Goal: Task Accomplishment & Management: Manage account settings

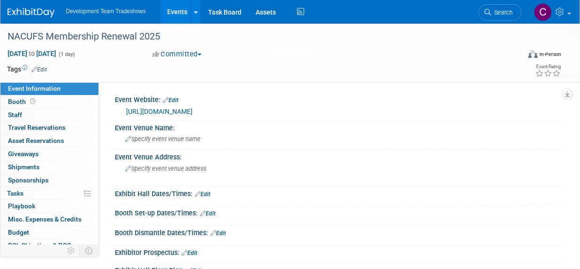
click at [176, 12] on link "Events" at bounding box center [177, 12] width 34 height 24
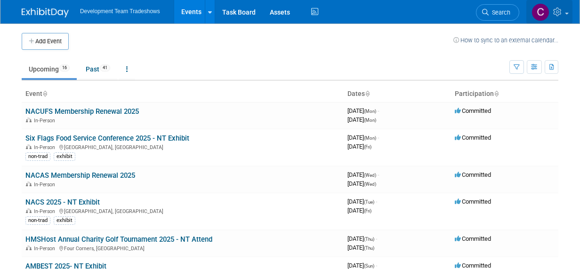
click at [565, 13] on span at bounding box center [567, 14] width 4 height 2
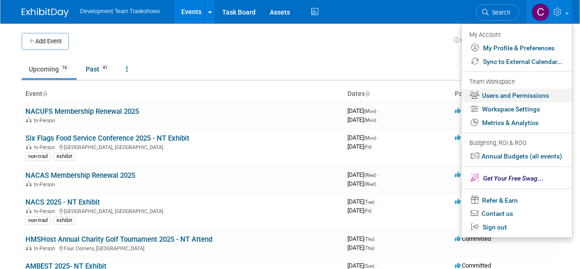
click at [514, 96] on link "Users and Permissions" at bounding box center [516, 96] width 111 height 14
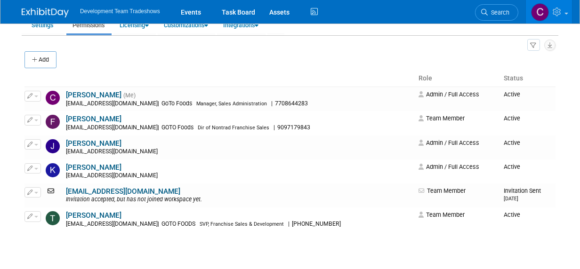
scroll to position [94, 0]
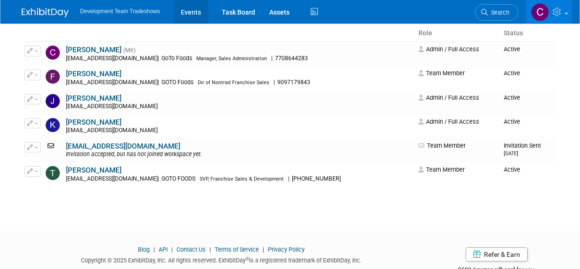
click at [192, 9] on link "Events" at bounding box center [191, 12] width 34 height 24
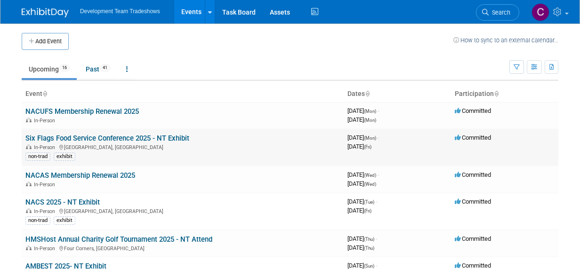
click at [74, 137] on link "Six Flags Food Service Conference 2025 - NT Exhibit" at bounding box center [107, 138] width 164 height 8
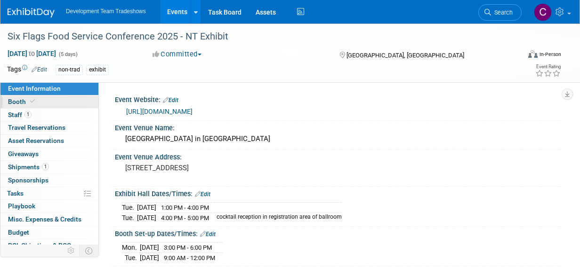
click at [17, 100] on span "Booth" at bounding box center [22, 102] width 29 height 8
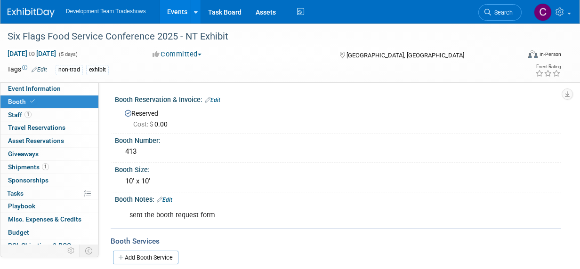
click at [171, 200] on link "Edit" at bounding box center [165, 200] width 16 height 7
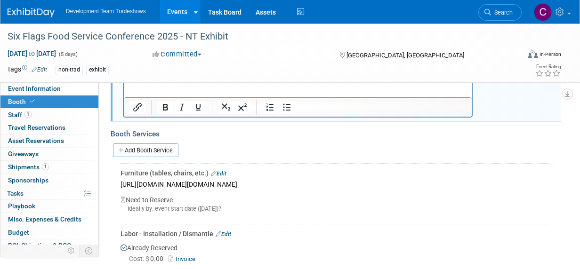
scroll to position [167, 0]
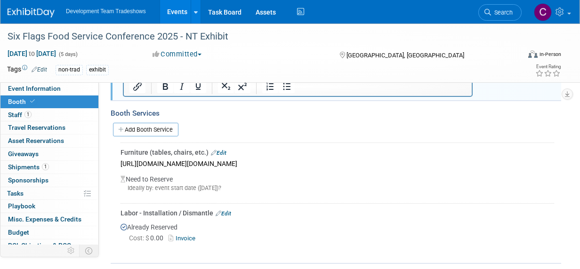
click at [20, 99] on span "Booth" at bounding box center [22, 102] width 29 height 8
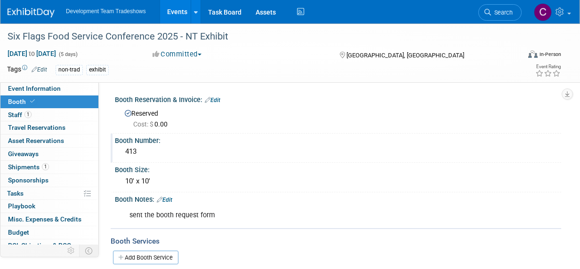
scroll to position [94, 0]
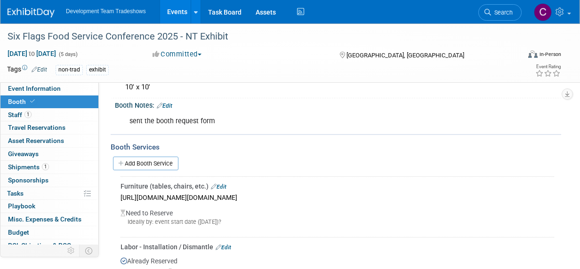
click at [226, 184] on link "Edit" at bounding box center [219, 187] width 16 height 7
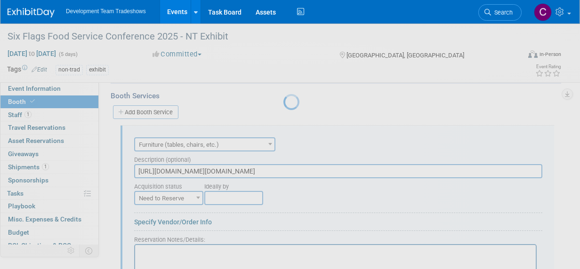
scroll to position [163, 0]
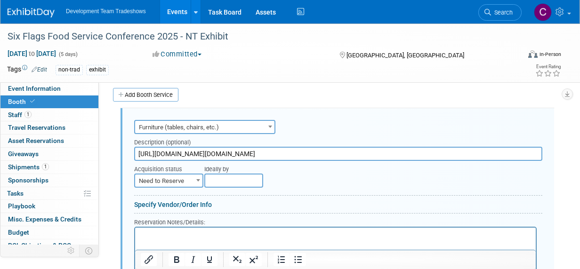
click at [198, 177] on div "Ideally by" at bounding box center [355, 174] width 317 height 27
click at [196, 179] on b at bounding box center [198, 180] width 4 height 2
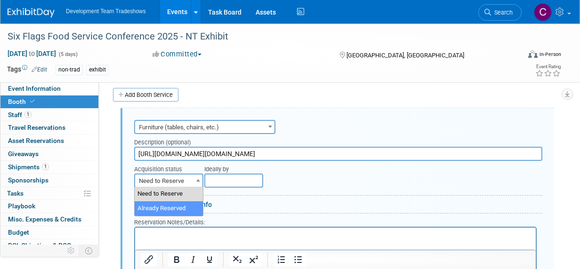
select select "2"
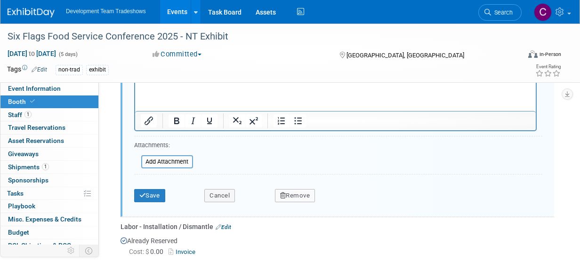
scroll to position [493, 0]
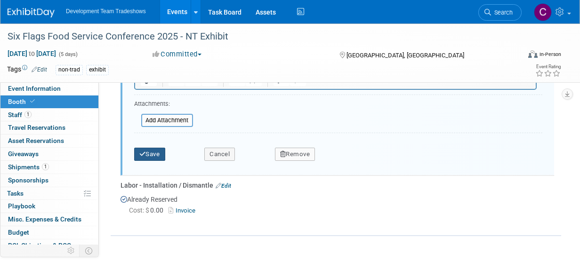
click at [155, 153] on button "Save" at bounding box center [149, 154] width 31 height 13
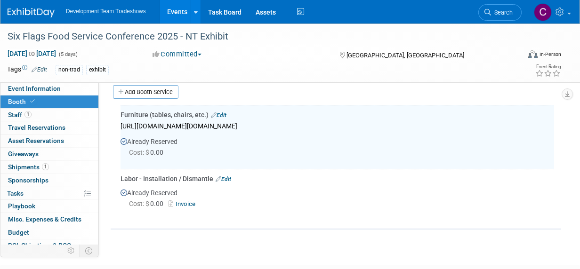
scroll to position [163, 0]
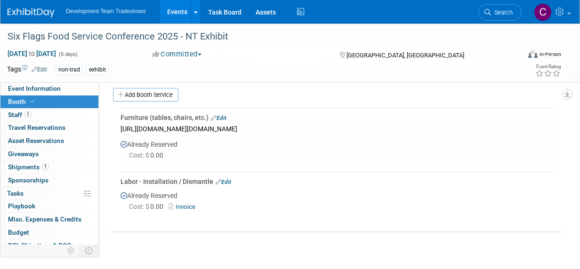
drag, startPoint x: 18, startPoint y: 100, endPoint x: 63, endPoint y: 100, distance: 45.2
click at [17, 100] on span "Booth" at bounding box center [22, 102] width 29 height 8
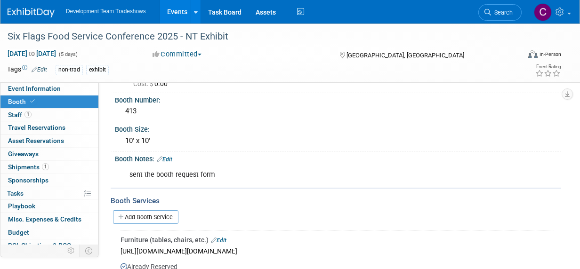
scroll to position [0, 0]
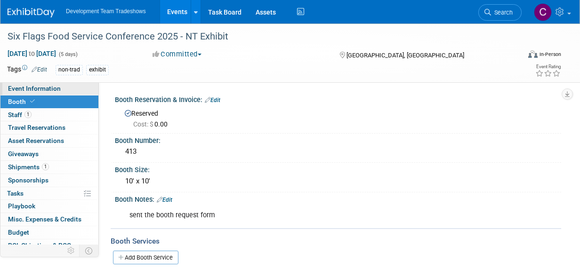
drag, startPoint x: 21, startPoint y: 89, endPoint x: 88, endPoint y: 87, distance: 66.9
click at [22, 89] on span "Event Information" at bounding box center [34, 89] width 53 height 8
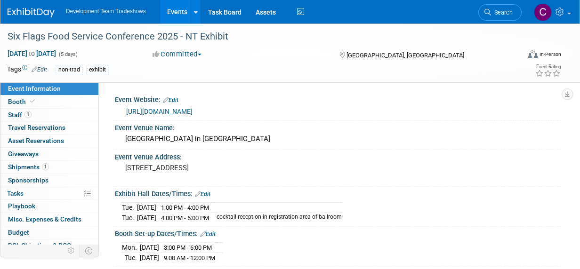
click at [193, 111] on link "[URL][DOMAIN_NAME]" at bounding box center [159, 112] width 66 height 8
